Goal: Information Seeking & Learning: Learn about a topic

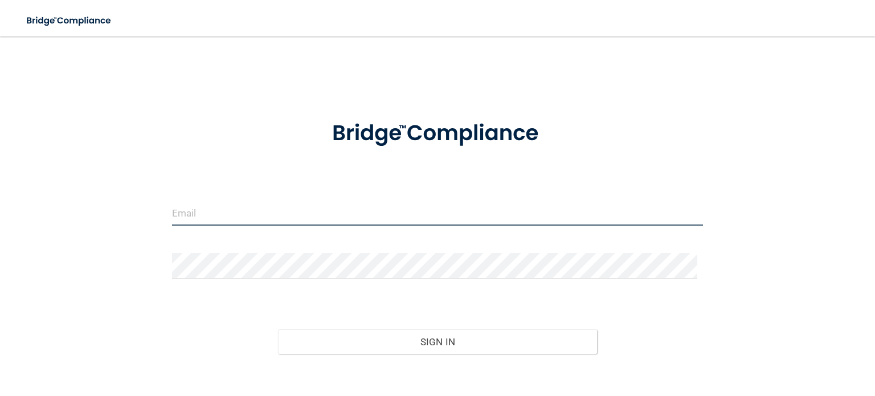
click at [370, 210] on input "email" at bounding box center [437, 213] width 531 height 26
type input "[EMAIL_ADDRESS][DOMAIN_NAME]"
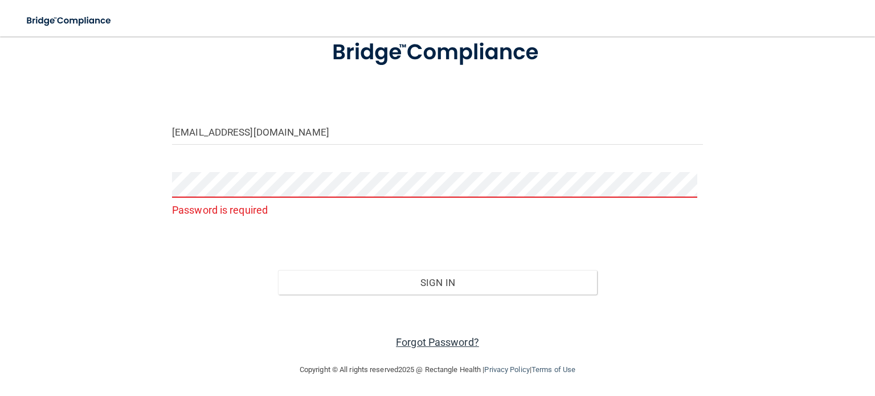
click at [440, 343] on link "Forgot Password?" at bounding box center [437, 342] width 83 height 12
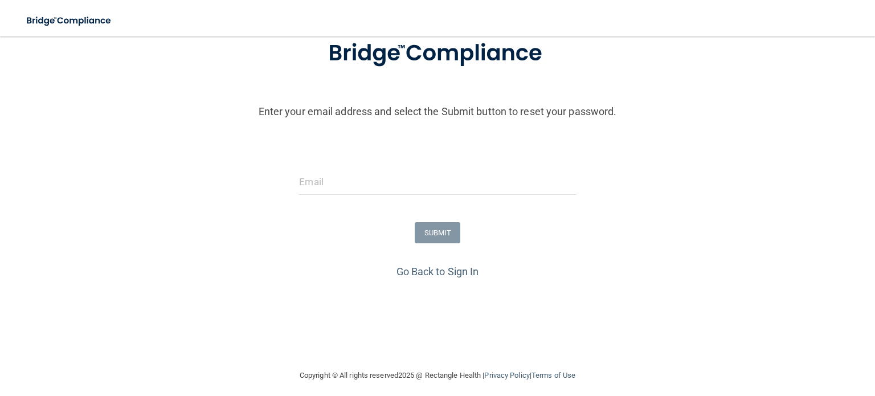
scroll to position [88, 0]
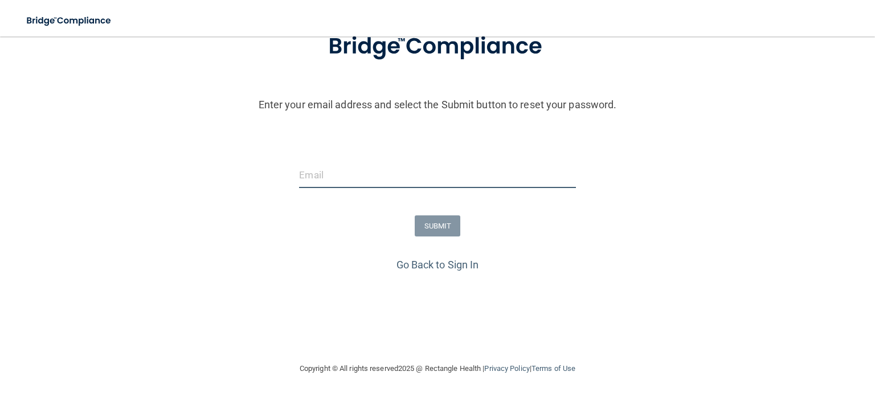
click at [362, 172] on input "email" at bounding box center [437, 175] width 276 height 26
type input "[EMAIL_ADDRESS][DOMAIN_NAME]"
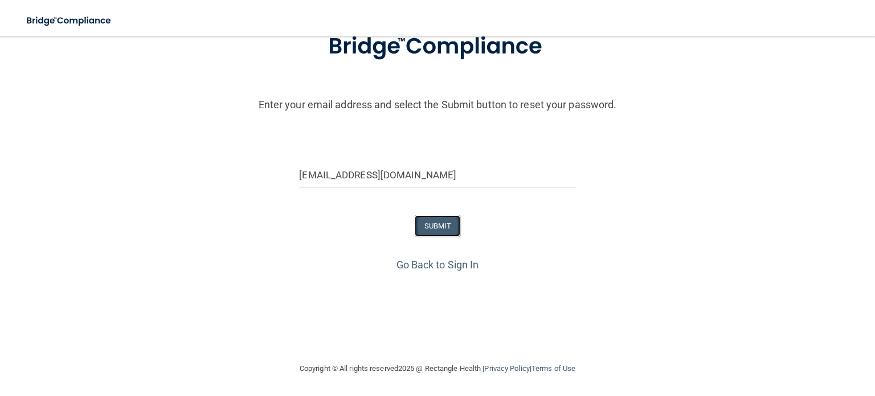
click at [441, 223] on button "SUBMIT" at bounding box center [438, 225] width 46 height 21
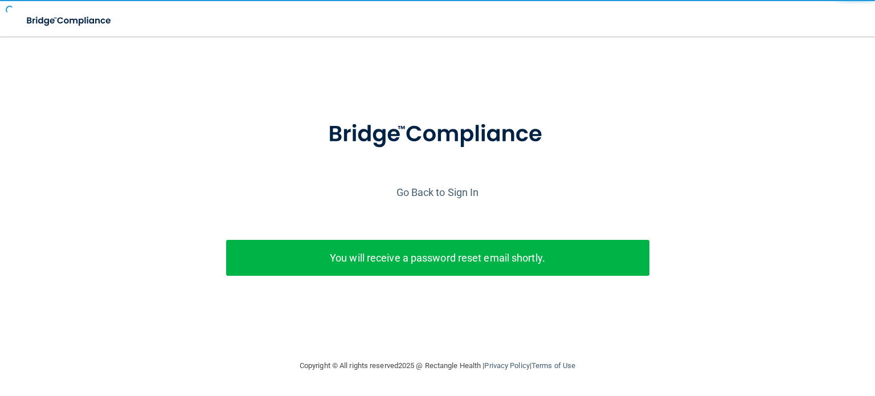
scroll to position [0, 0]
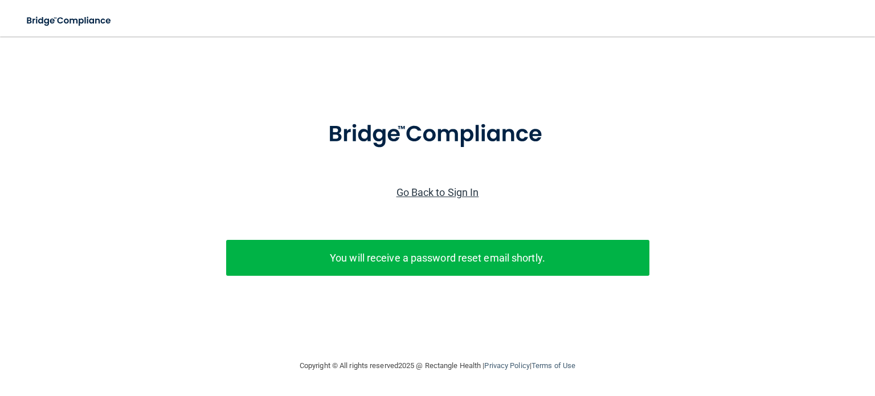
click at [449, 195] on link "Go Back to Sign In" at bounding box center [437, 192] width 83 height 12
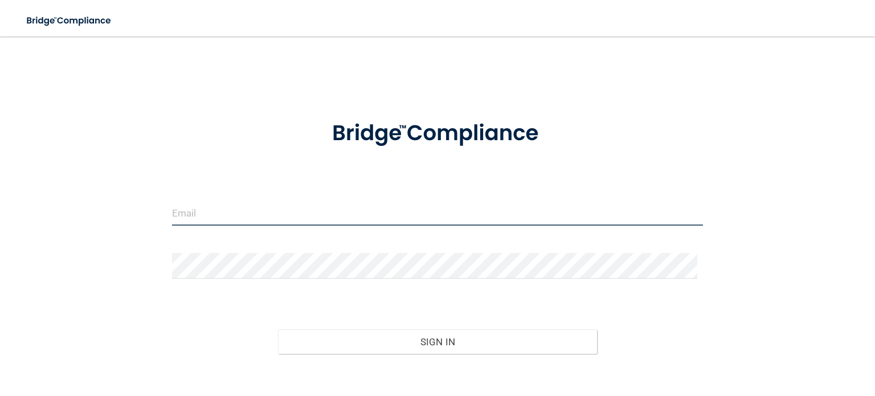
click at [400, 208] on input "email" at bounding box center [437, 213] width 531 height 26
type input "[EMAIL_ADDRESS][DOMAIN_NAME]"
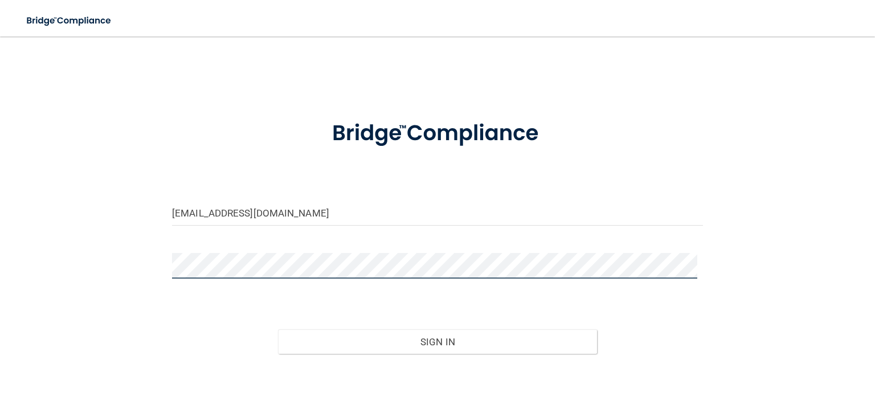
click at [278, 329] on button "Sign In" at bounding box center [437, 341] width 318 height 25
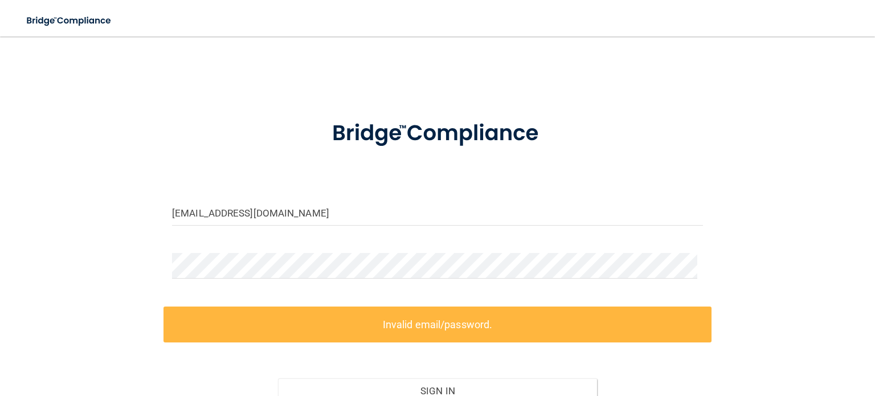
click at [268, 229] on div "[EMAIL_ADDRESS][DOMAIN_NAME]" at bounding box center [437, 217] width 548 height 34
click at [91, 265] on div "luciaffm28@aol.com Invalid email/password. You don't have permission to access …" at bounding box center [437, 254] width 829 height 412
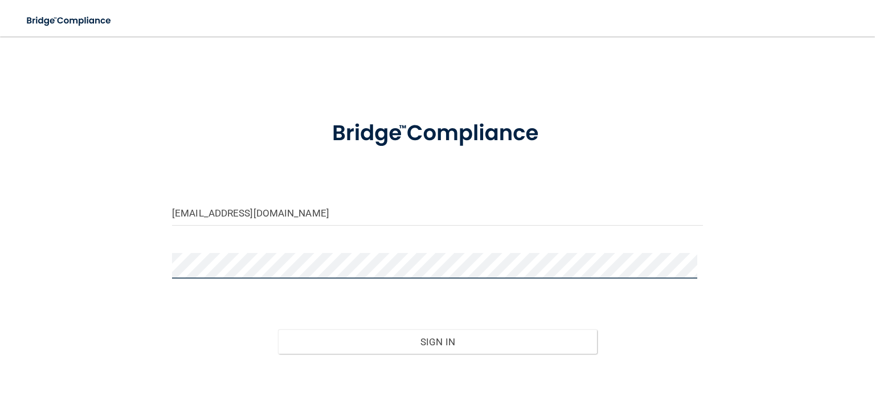
click at [278, 329] on button "Sign In" at bounding box center [437, 341] width 318 height 25
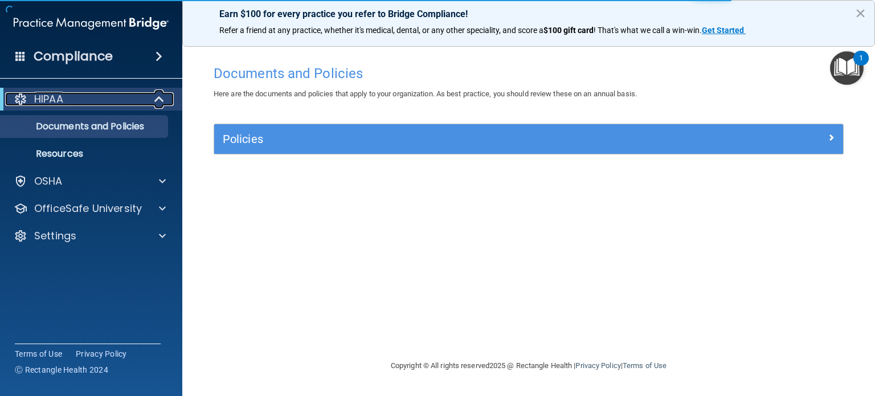
click at [155, 97] on span at bounding box center [160, 99] width 10 height 14
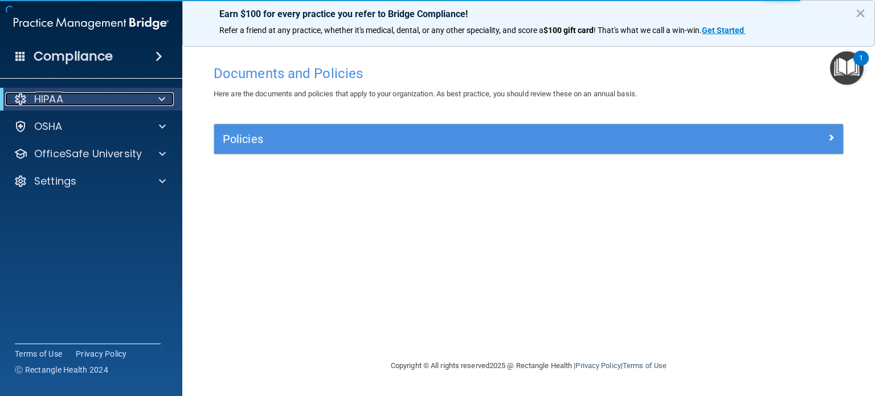
click at [162, 101] on span at bounding box center [161, 99] width 7 height 14
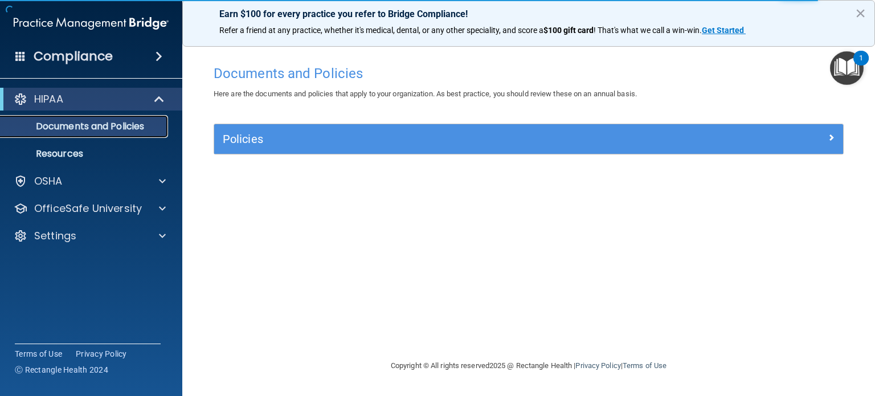
click at [119, 131] on p "Documents and Policies" at bounding box center [84, 126] width 155 height 11
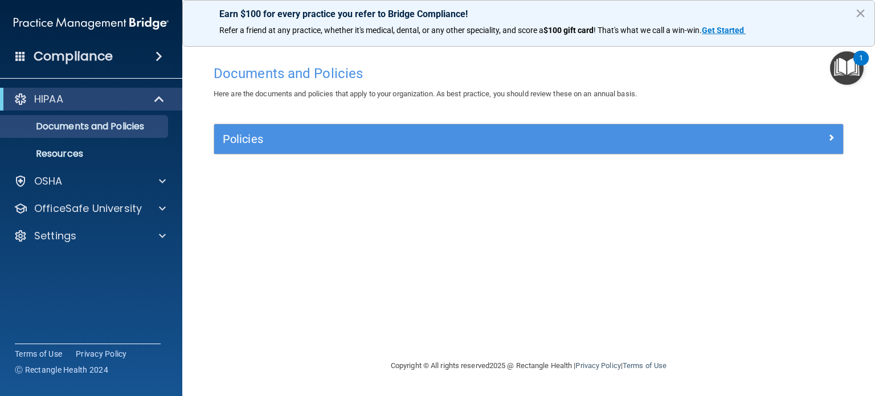
click at [316, 149] on div "Policies" at bounding box center [528, 139] width 629 height 30
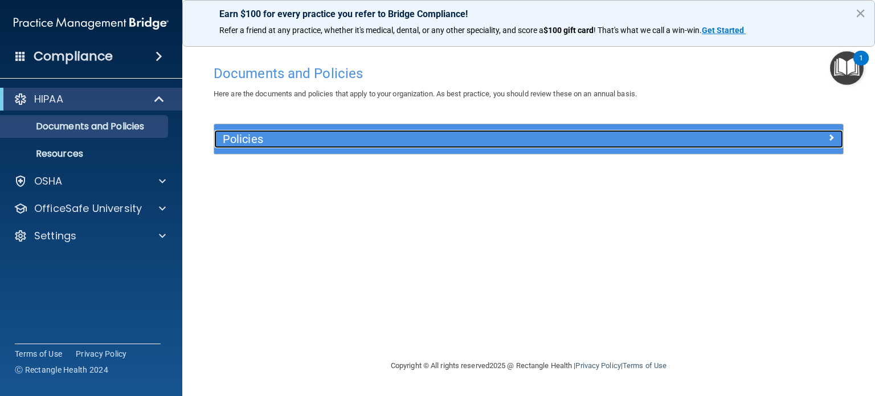
click at [814, 147] on div "Policies" at bounding box center [528, 139] width 629 height 18
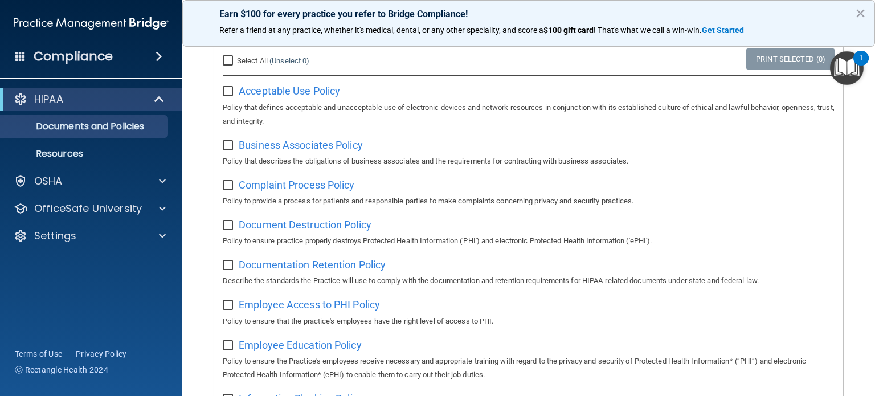
scroll to position [57, 0]
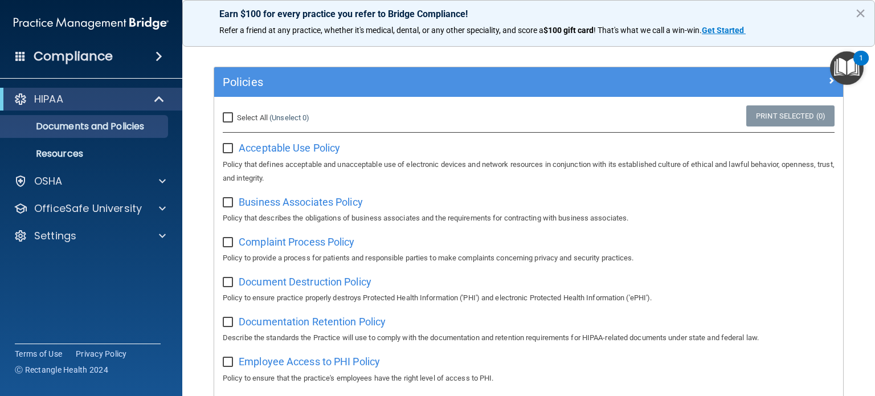
click at [228, 150] on input "checkbox" at bounding box center [229, 148] width 13 height 9
checkbox input "true"
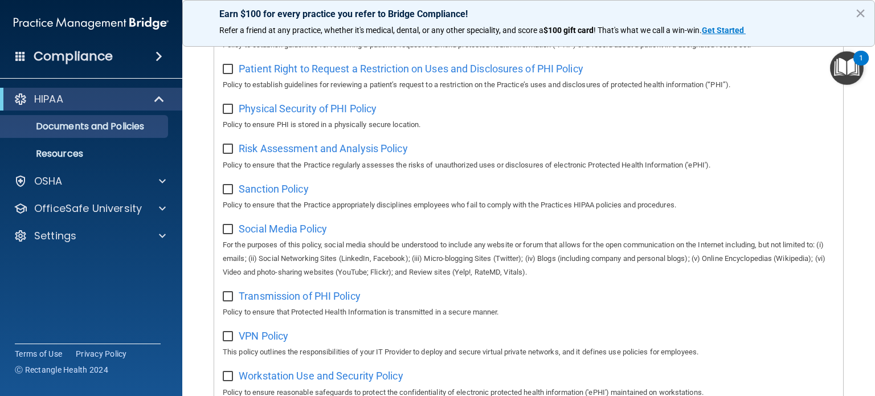
scroll to position [768, 0]
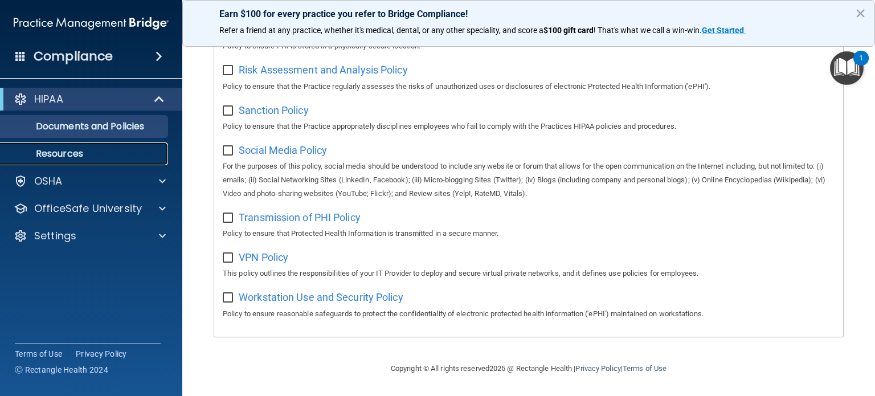
click at [86, 150] on p "Resources" at bounding box center [84, 153] width 155 height 11
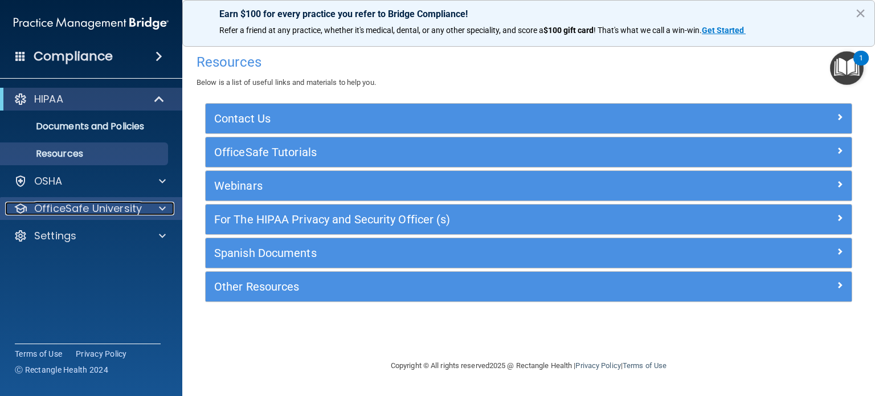
click at [146, 207] on div at bounding box center [160, 209] width 28 height 14
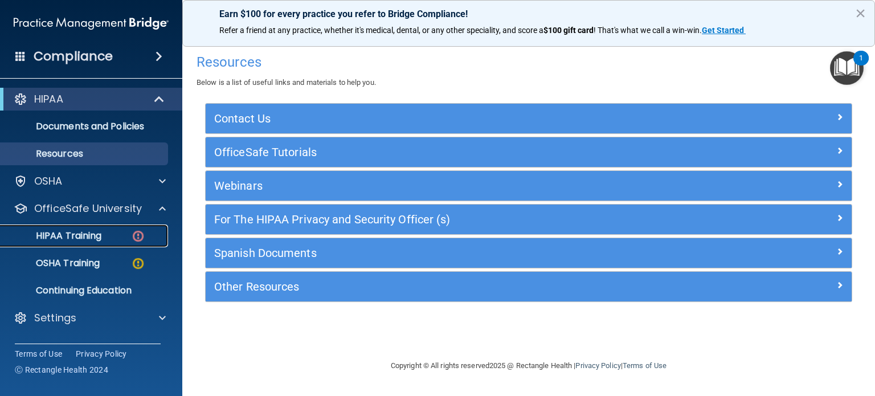
click at [116, 231] on div "HIPAA Training" at bounding box center [84, 235] width 155 height 11
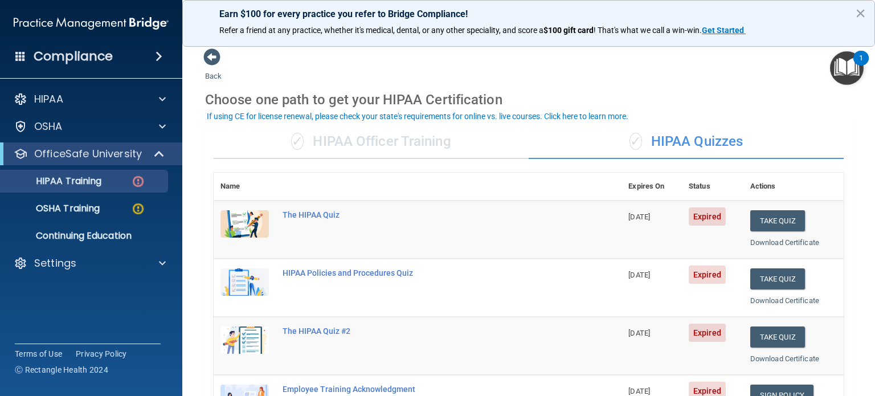
click at [702, 220] on span "Expired" at bounding box center [706, 216] width 37 height 18
click at [420, 155] on div "✓ HIPAA Officer Training" at bounding box center [371, 142] width 315 height 34
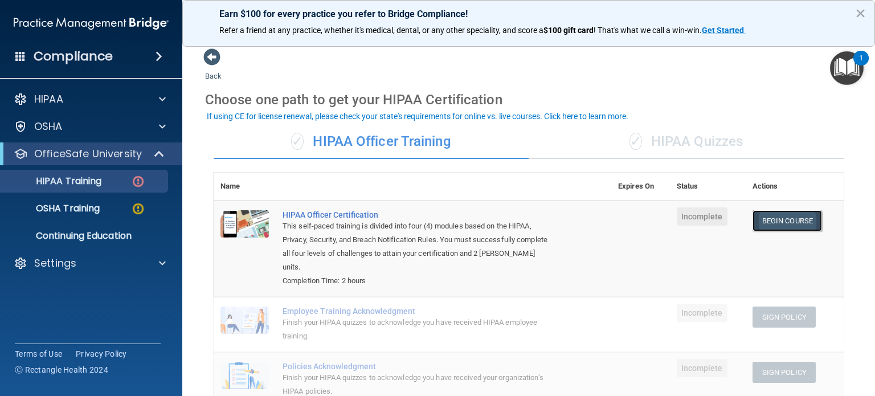
click at [767, 222] on link "Begin Course" at bounding box center [786, 220] width 69 height 21
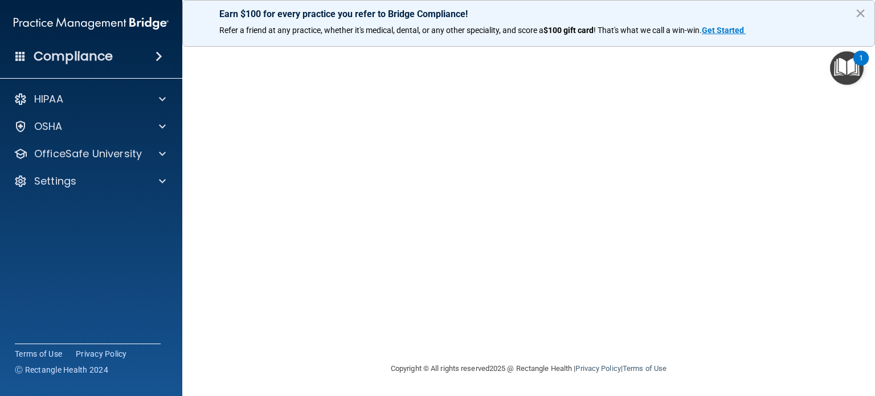
scroll to position [23, 0]
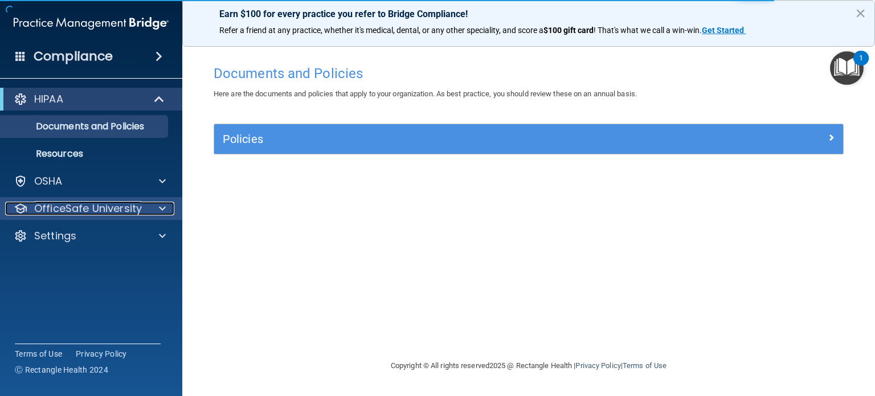
click at [119, 205] on p "OfficeSafe University" at bounding box center [88, 209] width 108 height 14
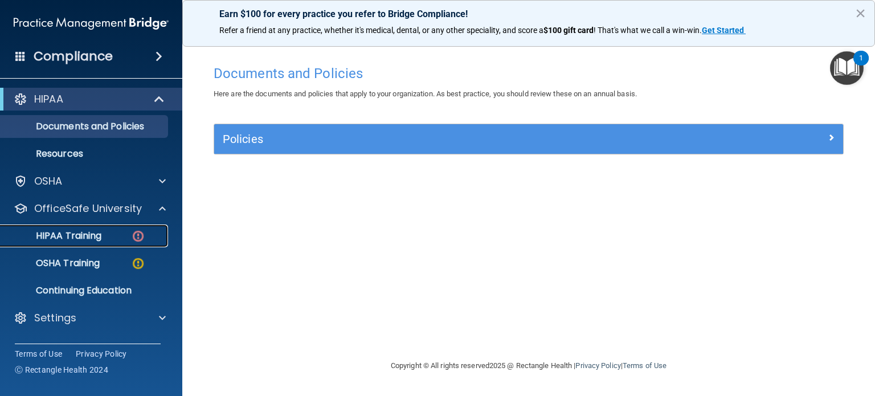
click at [122, 231] on div "HIPAA Training" at bounding box center [84, 235] width 155 height 11
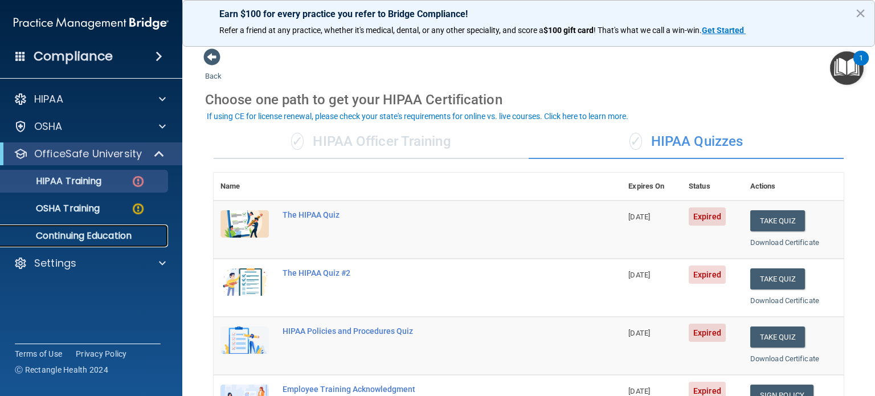
click at [114, 233] on p "Continuing Education" at bounding box center [84, 235] width 155 height 11
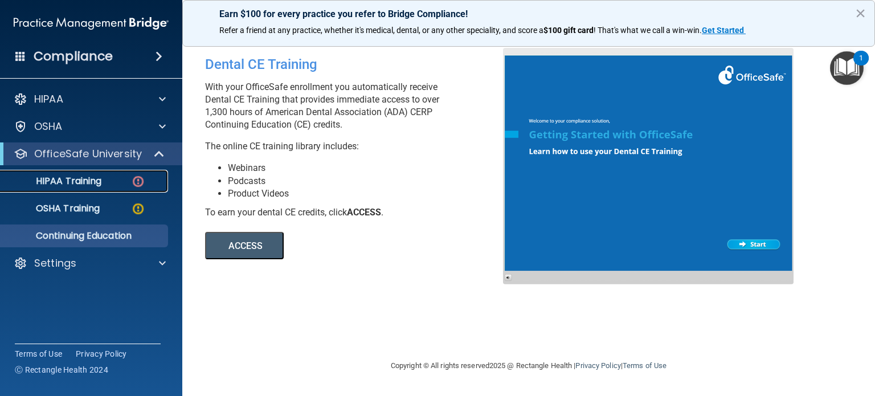
click at [83, 180] on p "HIPAA Training" at bounding box center [54, 180] width 94 height 11
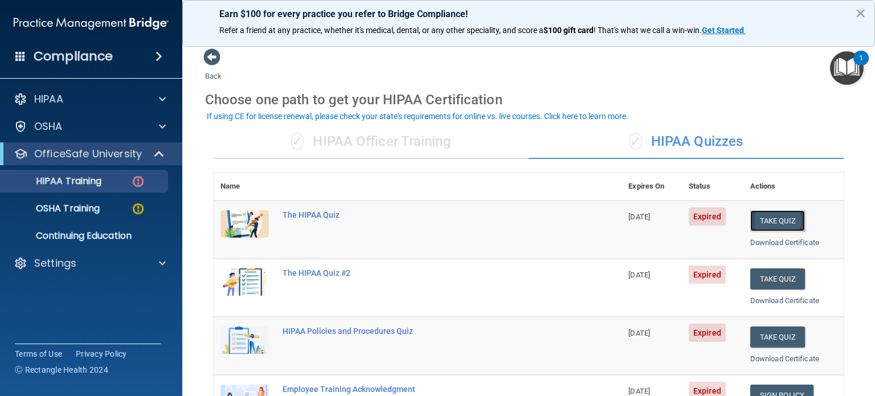
click at [761, 223] on button "Take Quiz" at bounding box center [777, 220] width 55 height 21
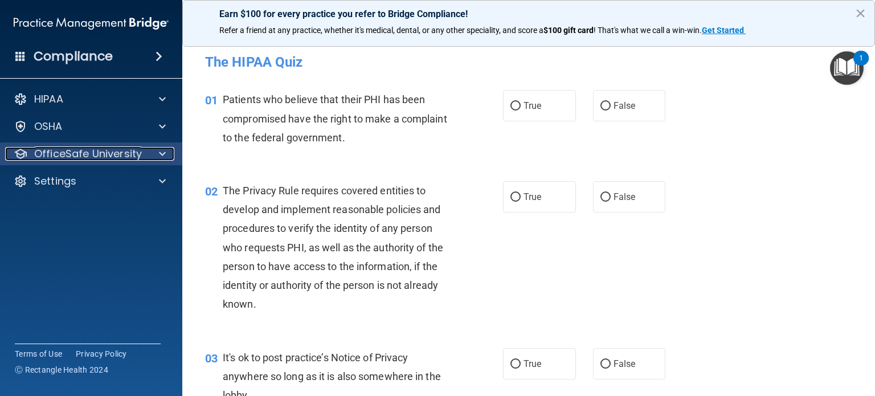
click at [128, 151] on p "OfficeSafe University" at bounding box center [88, 154] width 108 height 14
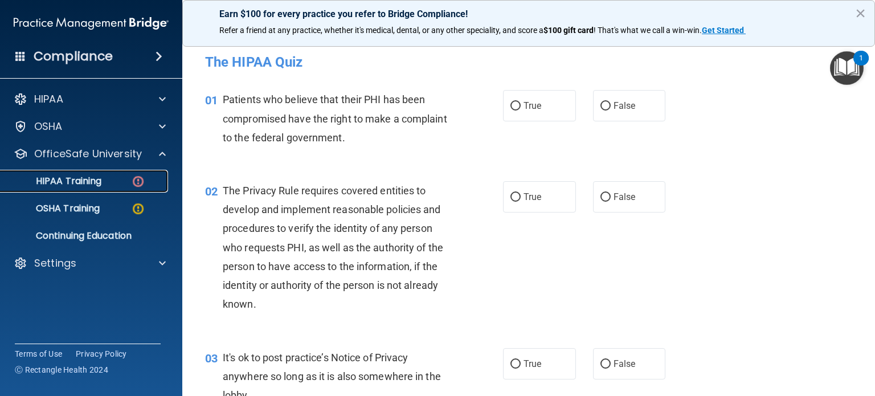
click at [84, 179] on p "HIPAA Training" at bounding box center [54, 180] width 94 height 11
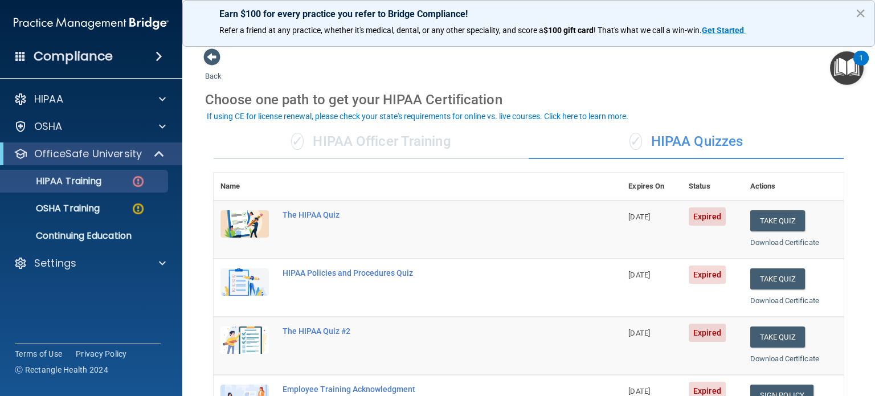
click at [351, 140] on div "✓ HIPAA Officer Training" at bounding box center [371, 142] width 315 height 34
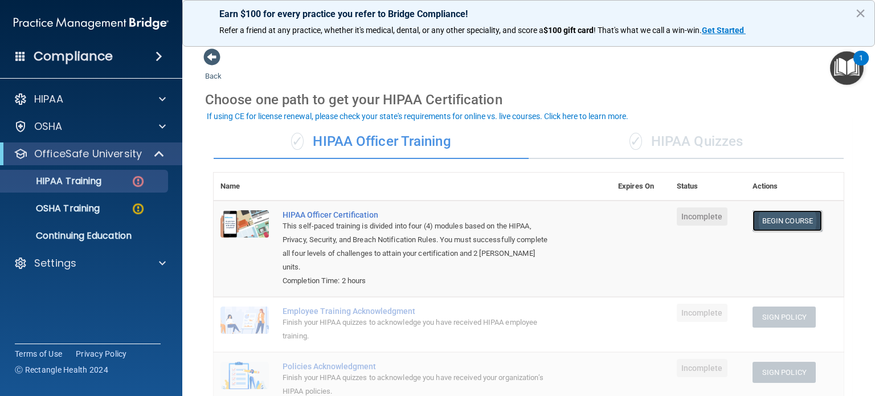
click at [775, 220] on link "Begin Course" at bounding box center [786, 220] width 69 height 21
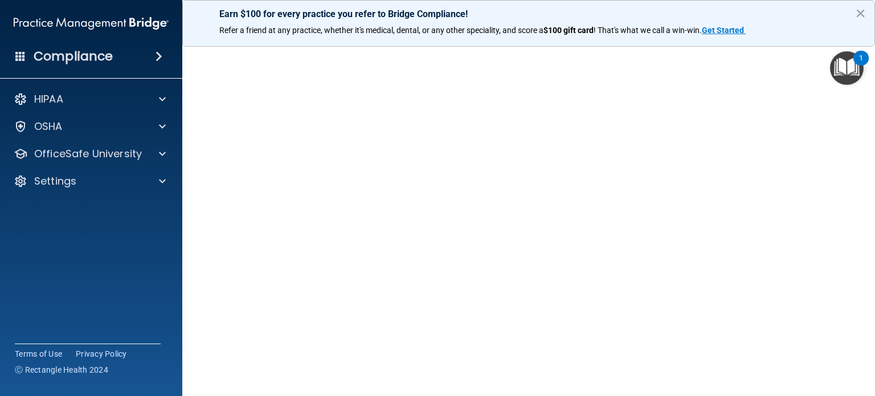
scroll to position [23, 0]
